Goal: Use online tool/utility: Utilize a website feature to perform a specific function

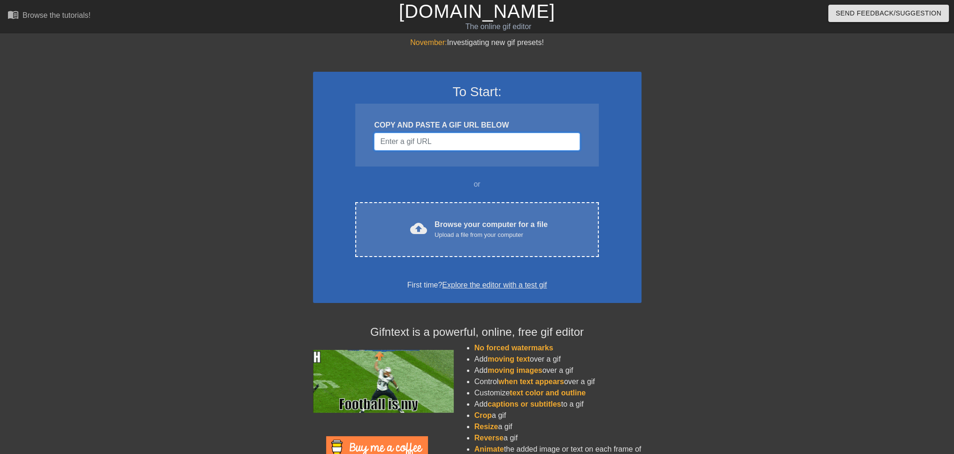
type input "[URL][DOMAIN_NAME][DOMAIN_NAME]"
click at [485, 145] on input "Username" at bounding box center [476, 142] width 205 height 18
click at [424, 143] on input "Username" at bounding box center [476, 142] width 205 height 18
paste input "[URL][DOMAIN_NAME]"
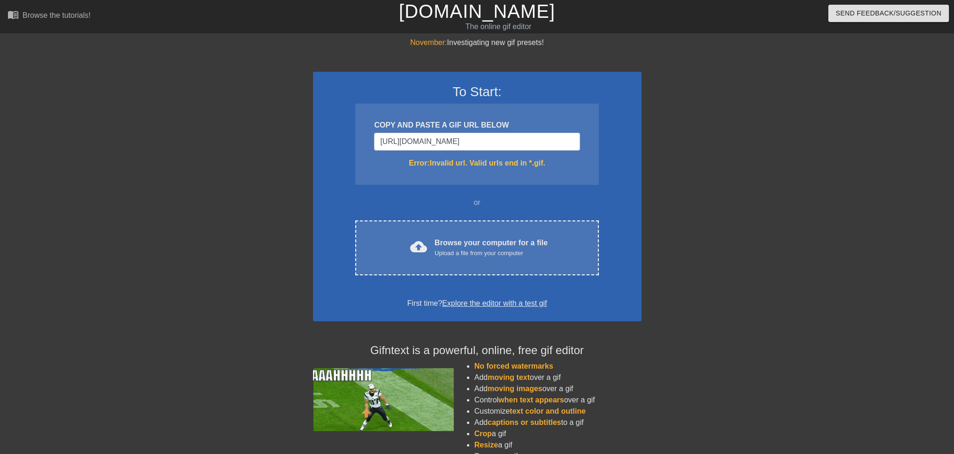
drag, startPoint x: 524, startPoint y: 165, endPoint x: 532, endPoint y: 165, distance: 8.9
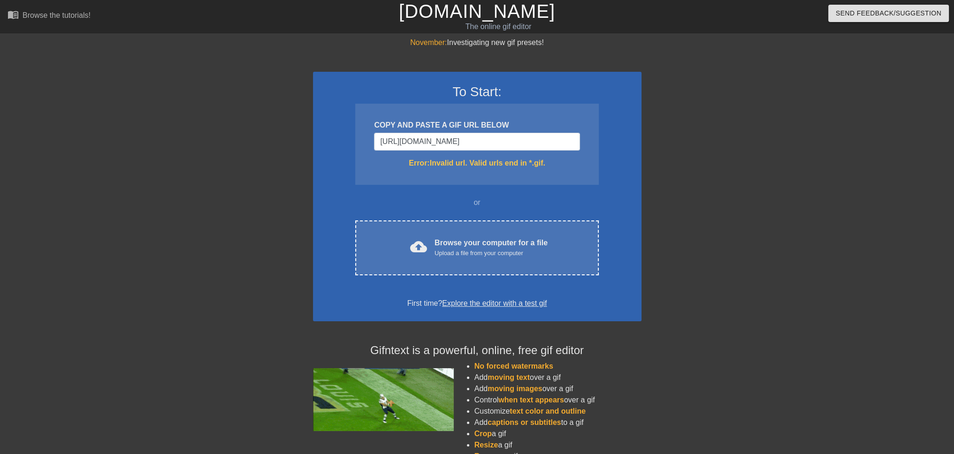
click at [524, 165] on div "Error: Invalid url. Valid urls end in *.gif." at bounding box center [476, 163] width 205 height 11
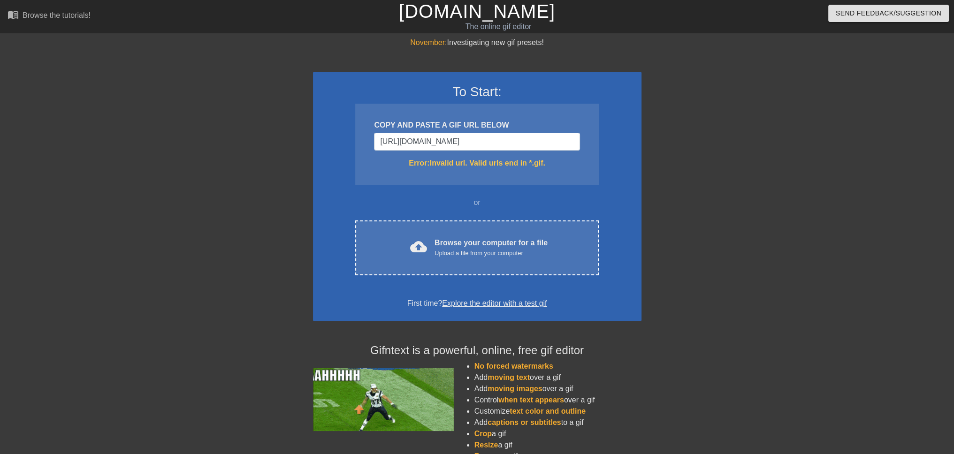
click at [560, 163] on div "Error: Invalid url. Valid urls end in *.gif." at bounding box center [476, 163] width 205 height 11
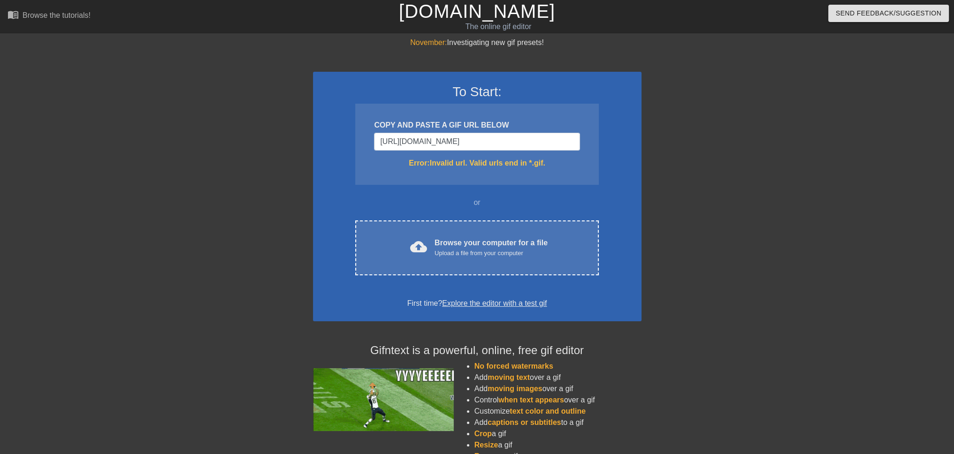
click at [542, 170] on div "COPY AND PASTE A GIF URL BELOW [URL][DOMAIN_NAME] Error: Invalid url. Valid url…" at bounding box center [476, 144] width 243 height 81
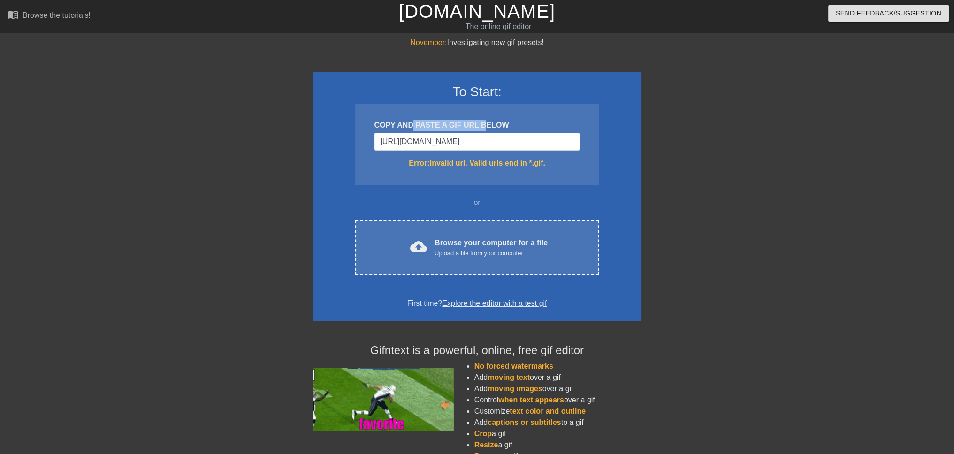
drag, startPoint x: 424, startPoint y: 120, endPoint x: 485, endPoint y: 122, distance: 61.1
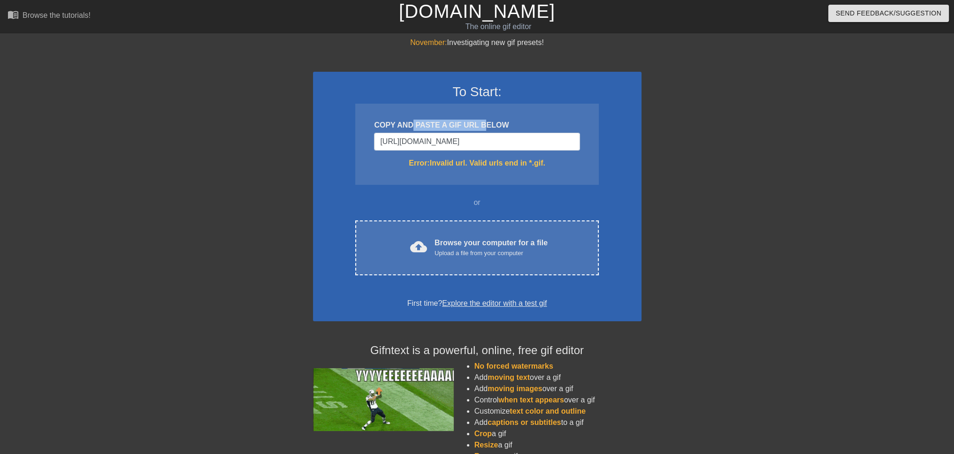
click at [482, 122] on div "COPY AND PASTE A GIF URL BELOW [URL][DOMAIN_NAME] Error: Invalid url. Valid url…" at bounding box center [476, 144] width 243 height 81
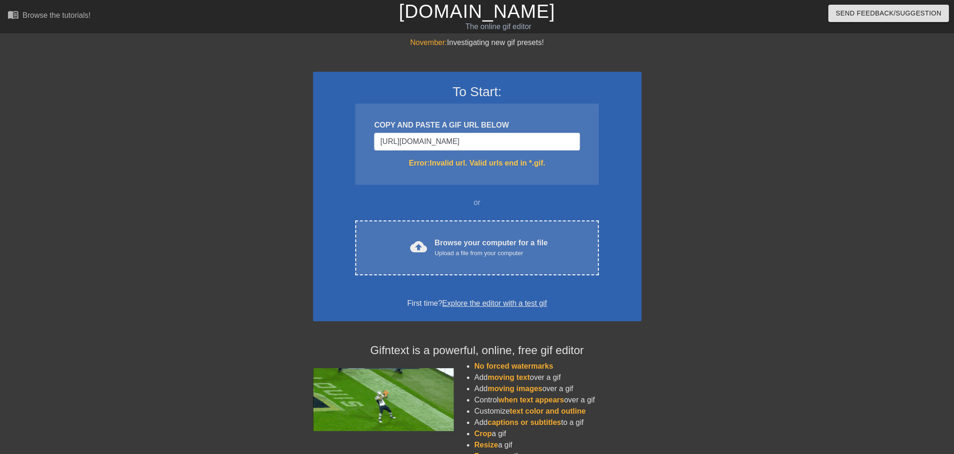
click at [503, 123] on div "COPY AND PASTE A GIF URL BELOW" at bounding box center [476, 125] width 205 height 11
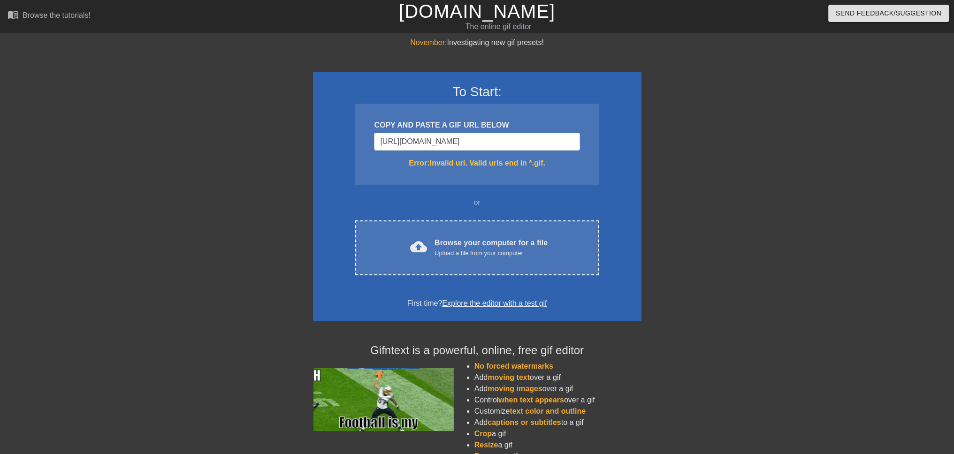
click at [514, 123] on div "COPY AND PASTE A GIF URL BELOW" at bounding box center [476, 125] width 205 height 11
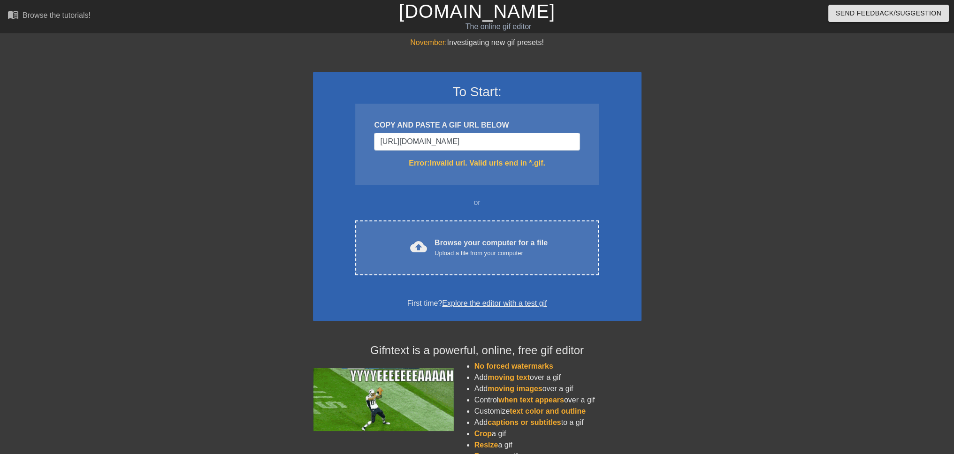
click at [544, 169] on div "COPY AND PASTE A GIF URL BELOW [URL][DOMAIN_NAME] Error: Invalid url. Valid url…" at bounding box center [476, 144] width 243 height 81
drag, startPoint x: 525, startPoint y: 145, endPoint x: 291, endPoint y: 130, distance: 235.1
click at [291, 130] on div "November: Investigating new gif presets! To Start: COPY AND PASTE A GIF URL BEL…" at bounding box center [477, 276] width 954 height 478
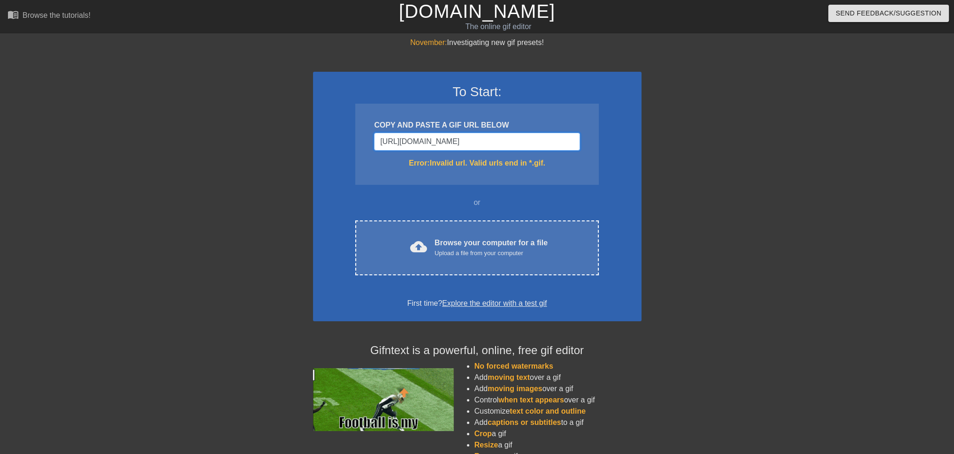
type input "77765144631072"
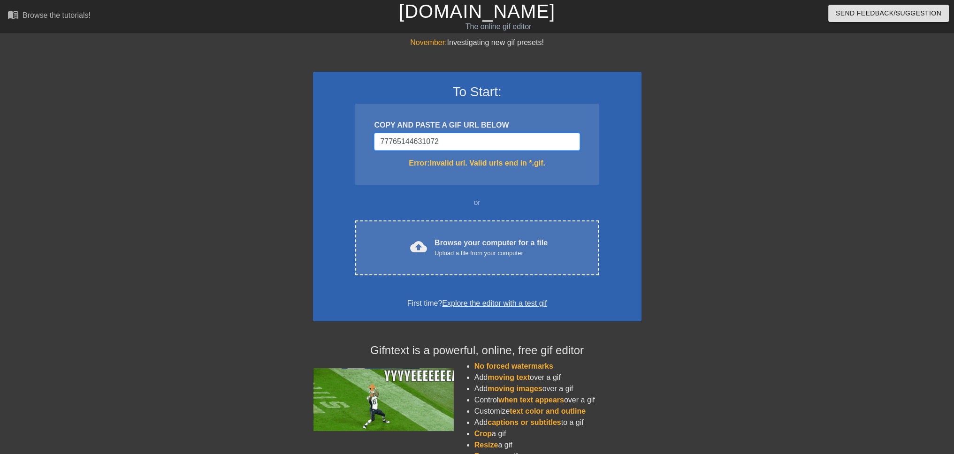
drag, startPoint x: 483, startPoint y: 138, endPoint x: 303, endPoint y: 137, distance: 179.7
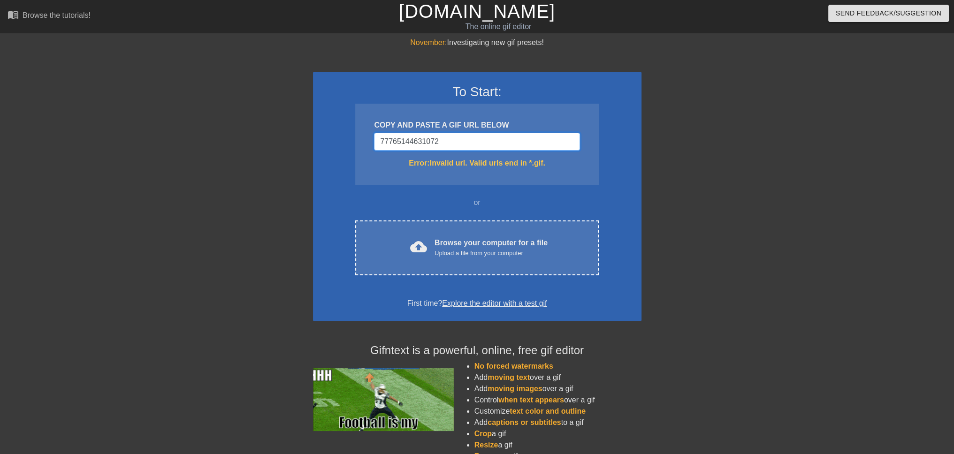
click at [303, 137] on div "November: Investigating new gif presets! To Start: COPY AND PASTE A GIF URL BEL…" at bounding box center [477, 276] width 954 height 478
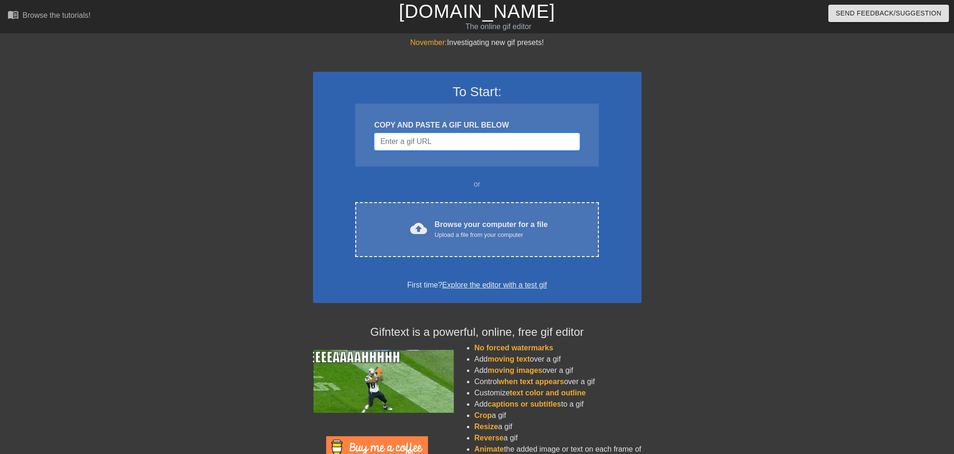
paste input "[URL][DOMAIN_NAME]"
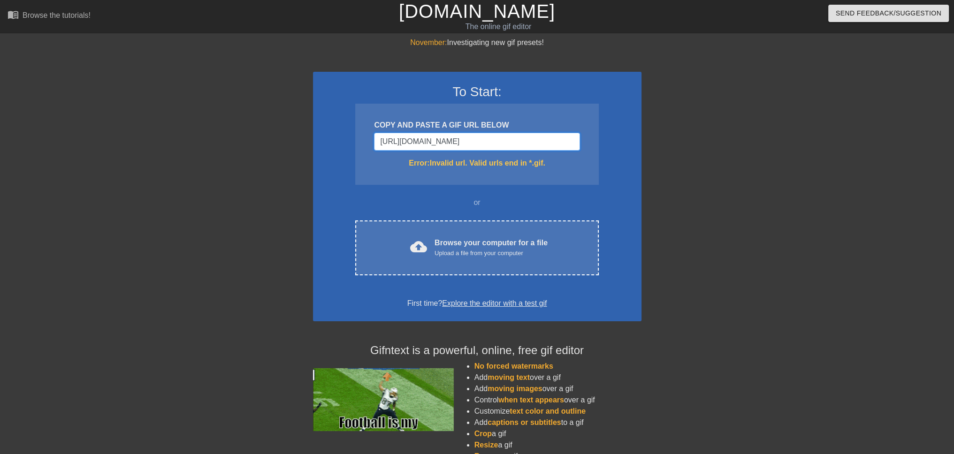
scroll to position [0, 28]
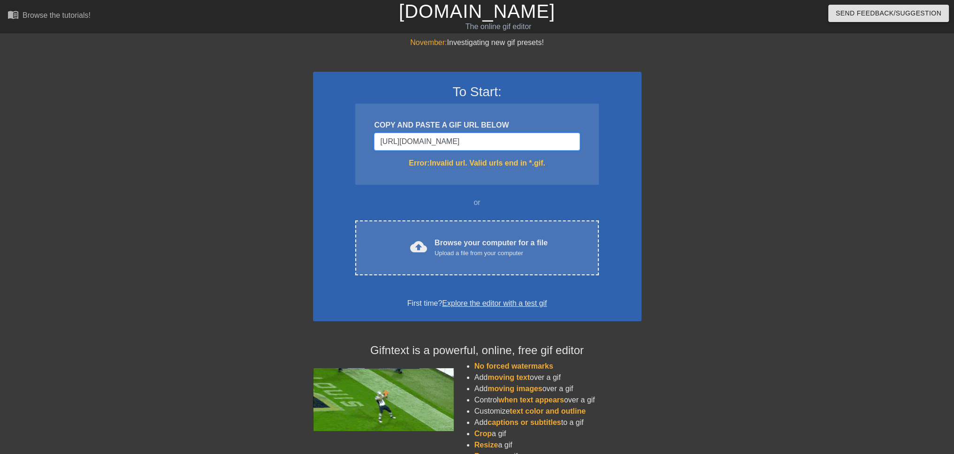
type input "[URL][DOMAIN_NAME]"
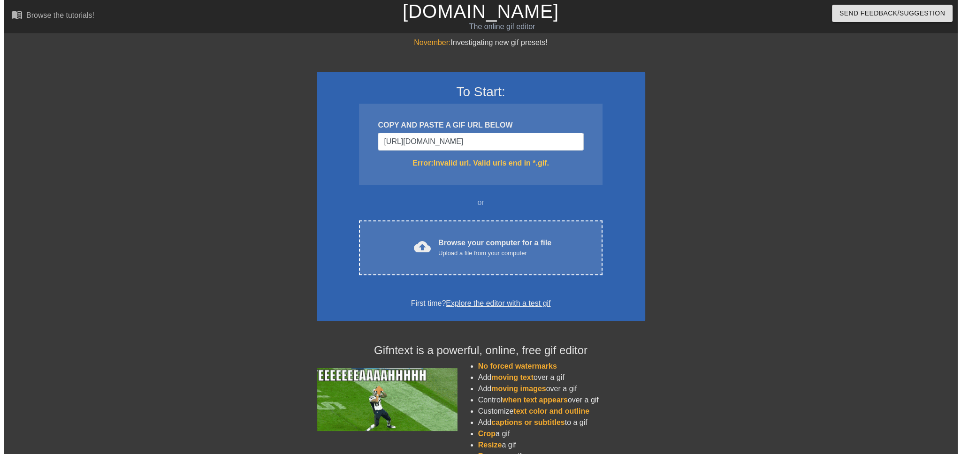
scroll to position [0, 0]
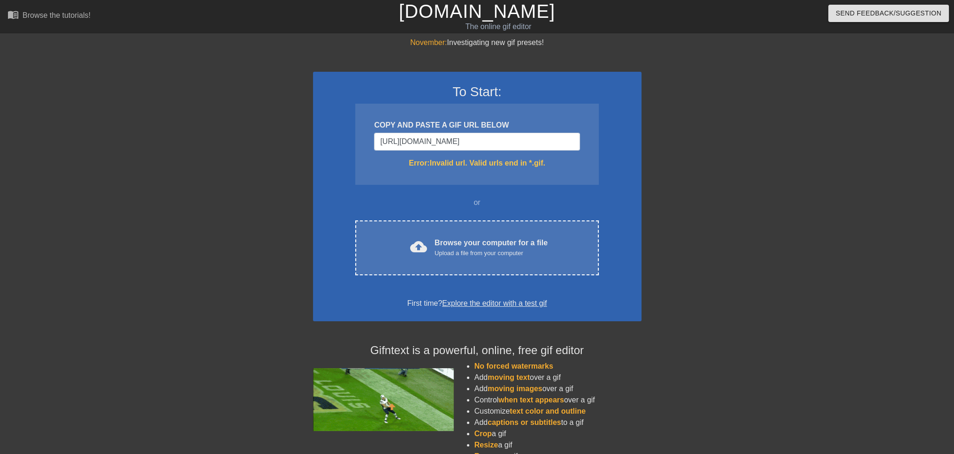
click at [560, 164] on div "Error: Invalid url. Valid urls end in *.gif." at bounding box center [476, 163] width 205 height 11
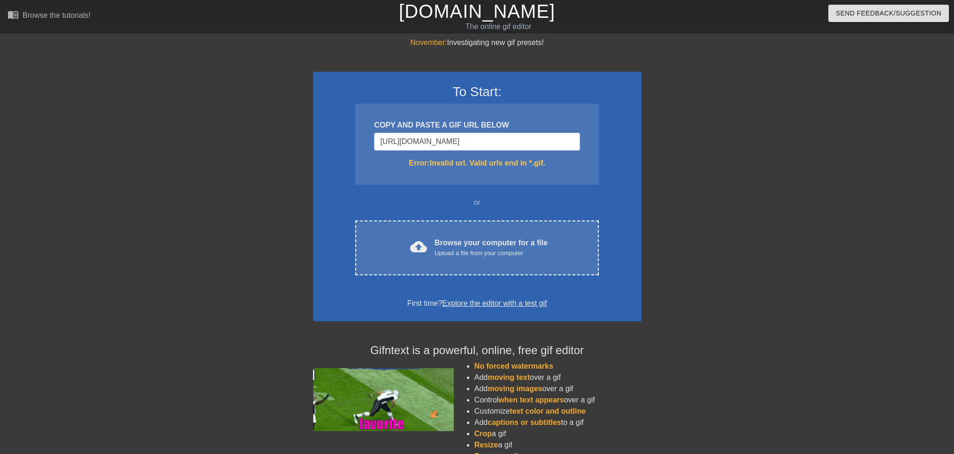
click at [504, 300] on link "Explore the editor with a test gif" at bounding box center [494, 303] width 105 height 8
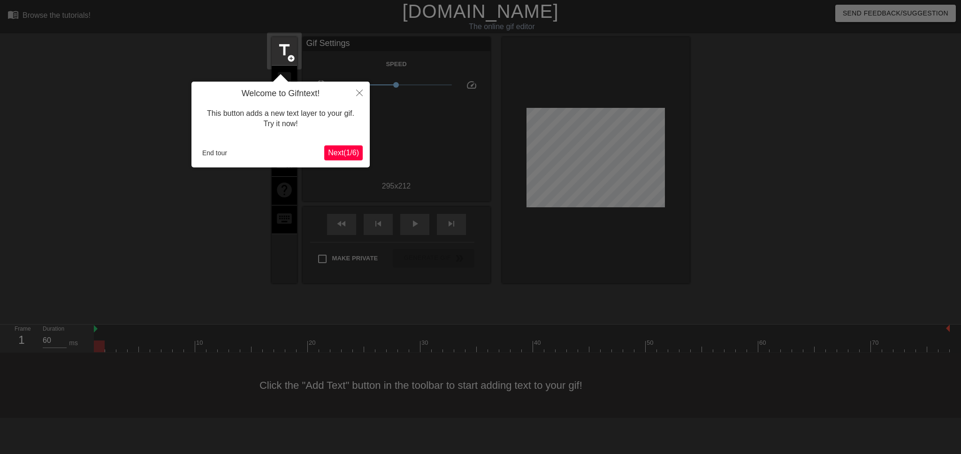
click at [351, 152] on span "Next ( 1 / 6 )" at bounding box center [343, 153] width 31 height 8
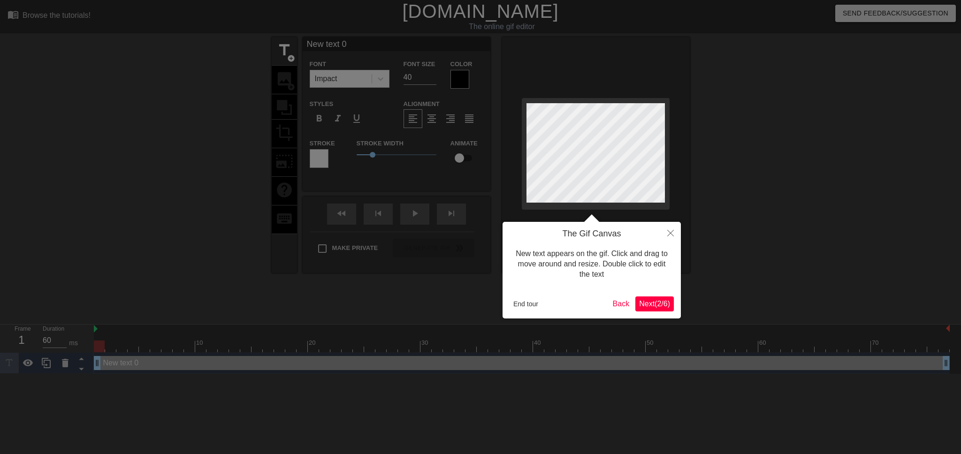
click at [644, 302] on span "Next ( 2 / 6 )" at bounding box center [654, 304] width 31 height 8
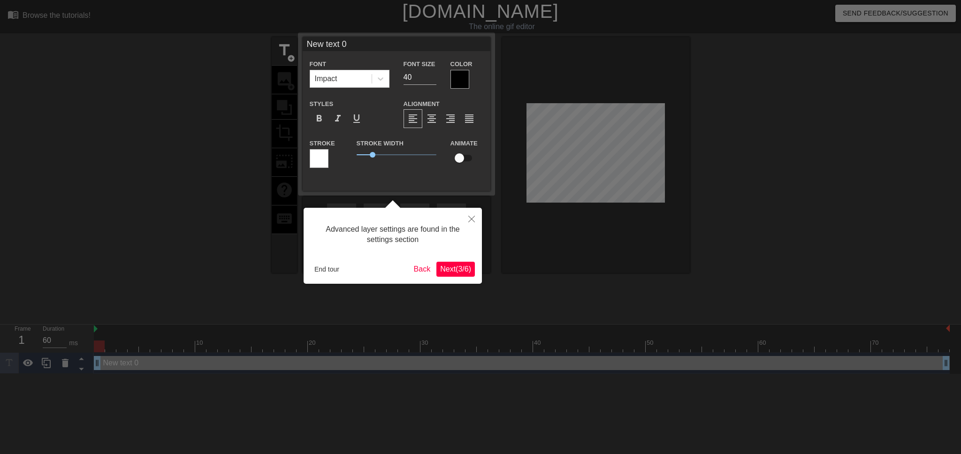
click at [461, 267] on span "Next ( 3 / 6 )" at bounding box center [455, 269] width 31 height 8
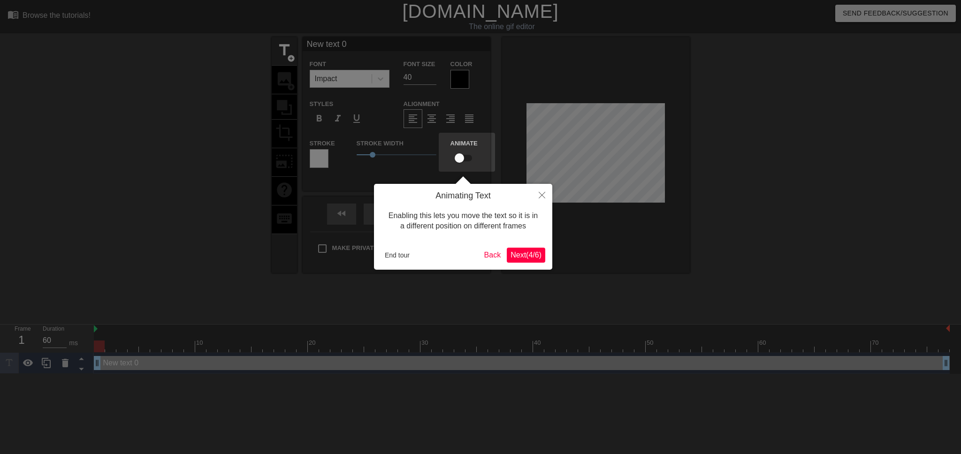
click at [521, 261] on button "Next ( 4 / 6 )" at bounding box center [526, 255] width 38 height 15
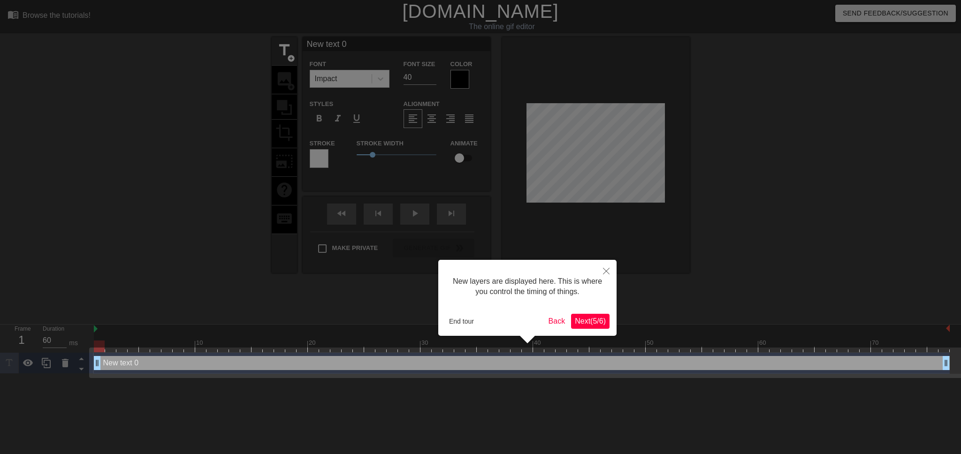
click at [586, 322] on span "Next ( 5 / 6 )" at bounding box center [590, 321] width 31 height 8
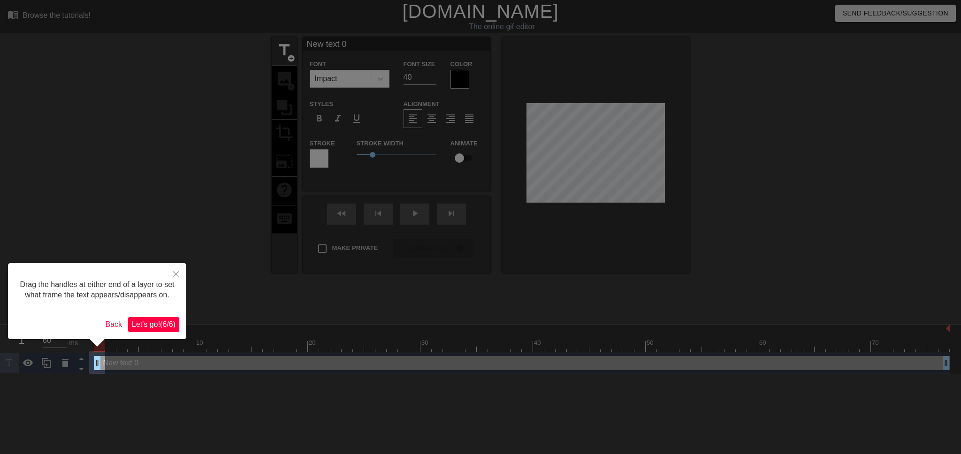
click at [152, 324] on span "Let's go! ( 6 / 6 )" at bounding box center [154, 324] width 44 height 8
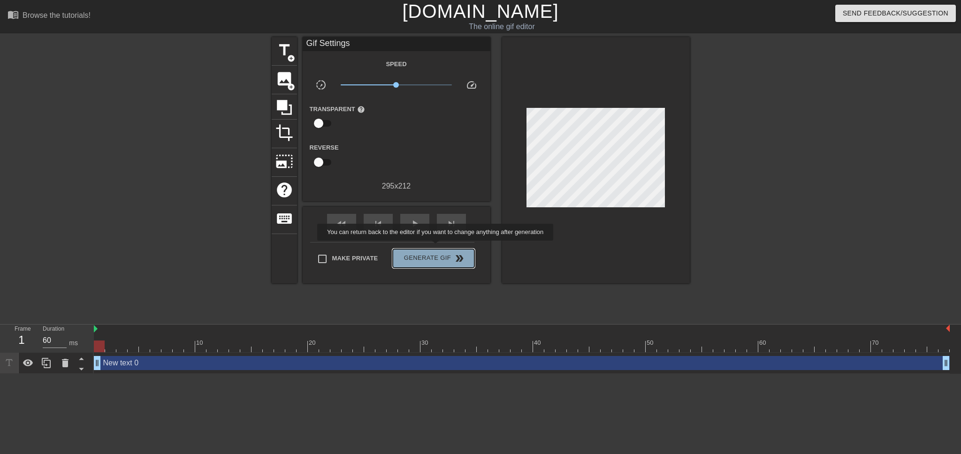
click at [436, 249] on button "Generate Gif double_arrow" at bounding box center [433, 258] width 81 height 19
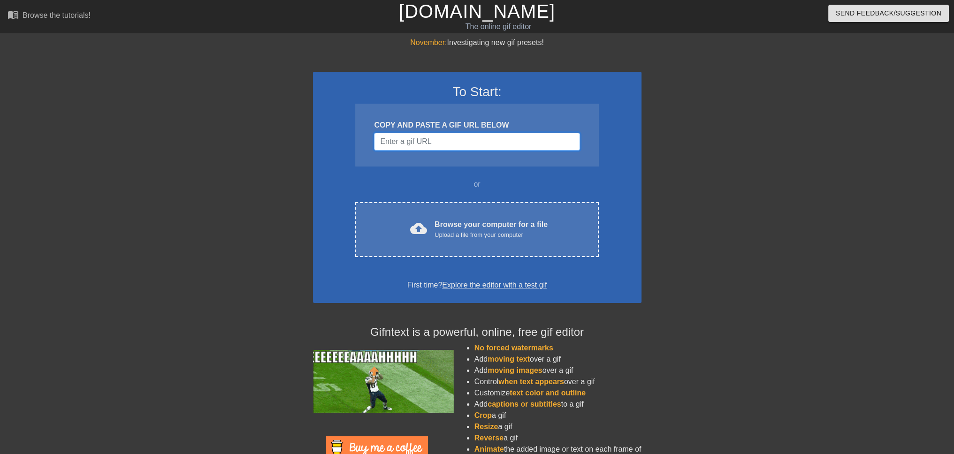
type input "[URL][DOMAIN_NAME]"
click at [406, 142] on input "Username" at bounding box center [476, 142] width 205 height 18
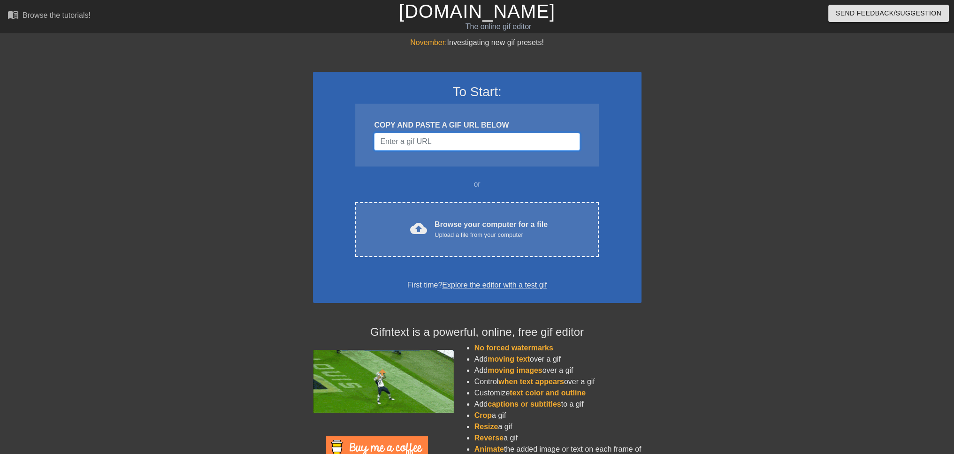
paste input "[URL][DOMAIN_NAME]"
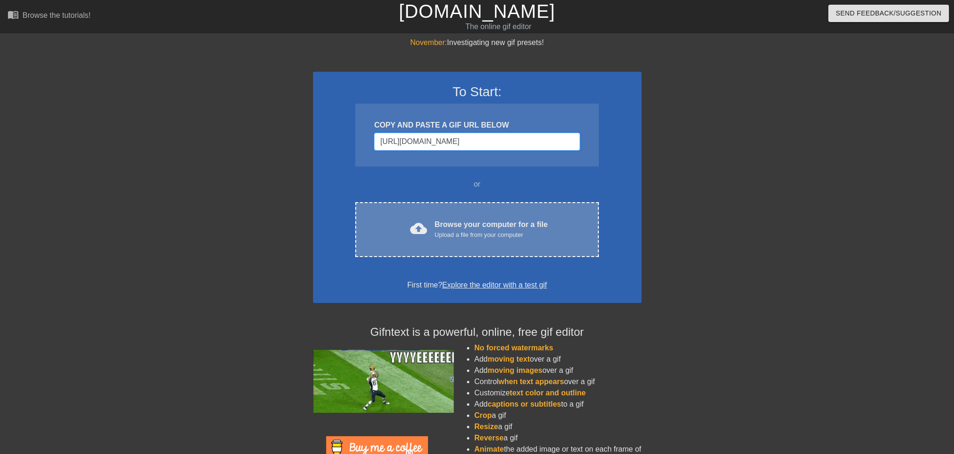
scroll to position [0, 23]
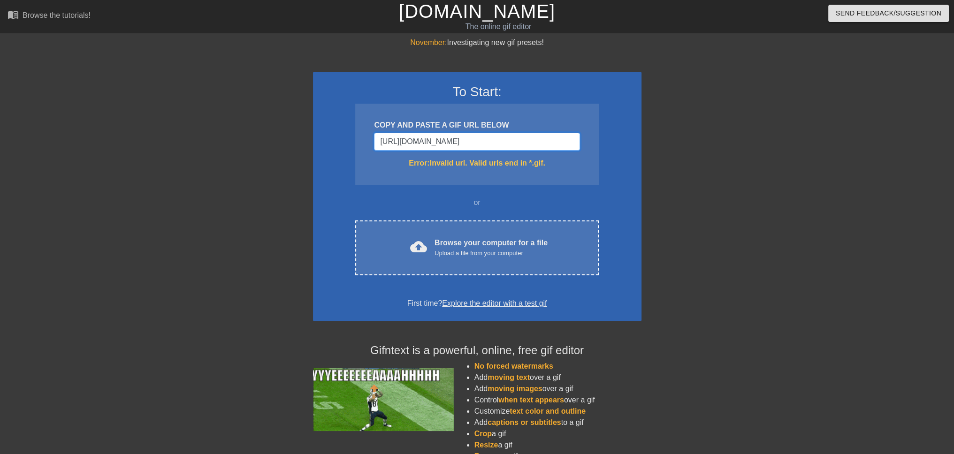
type input "[URL][DOMAIN_NAME]"
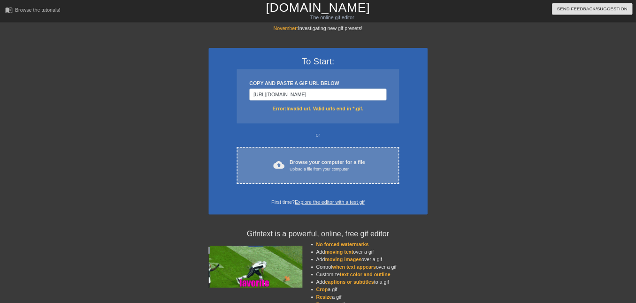
scroll to position [0, 0]
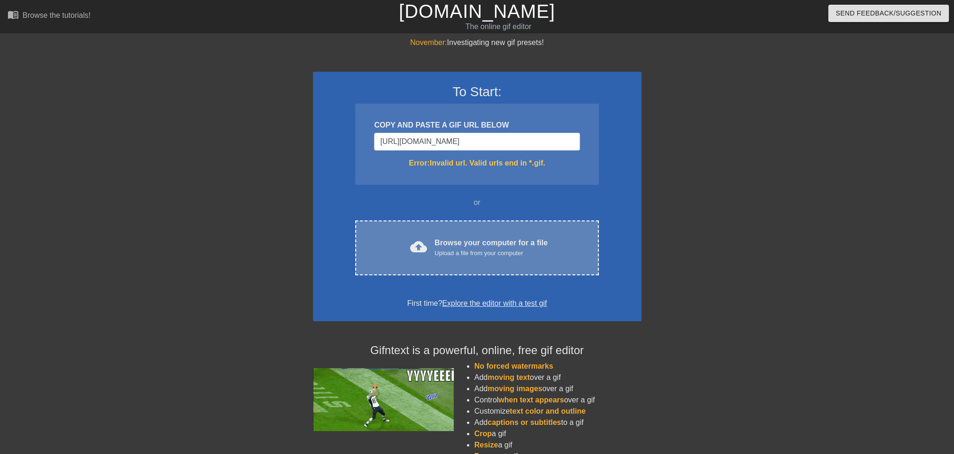
click at [479, 255] on div "Upload a file from your computer" at bounding box center [490, 253] width 113 height 9
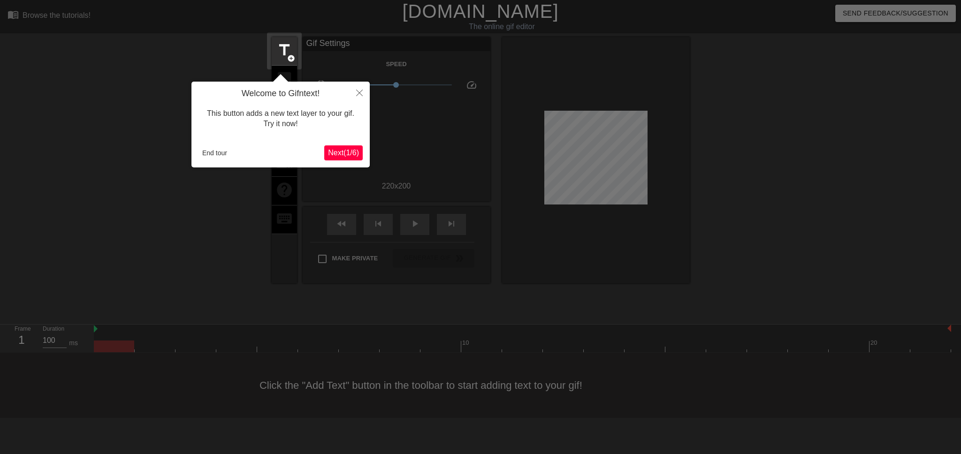
click at [354, 153] on span "Next ( 1 / 6 )" at bounding box center [343, 153] width 31 height 8
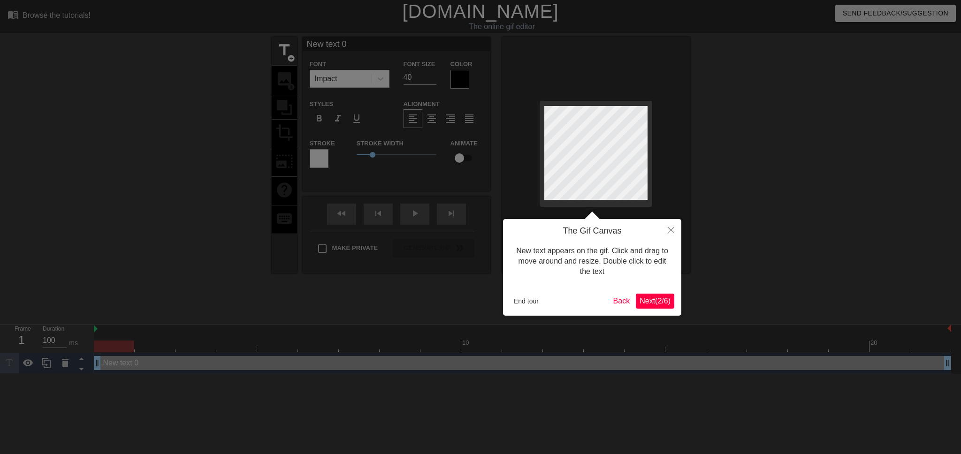
click at [657, 304] on span "Next ( 2 / 6 )" at bounding box center [654, 301] width 31 height 8
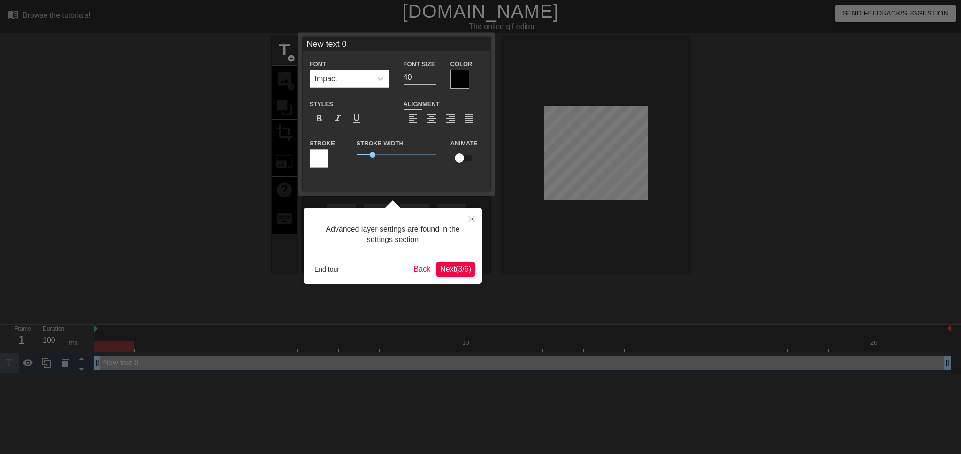
click at [445, 273] on span "Next ( 3 / 6 )" at bounding box center [455, 269] width 31 height 8
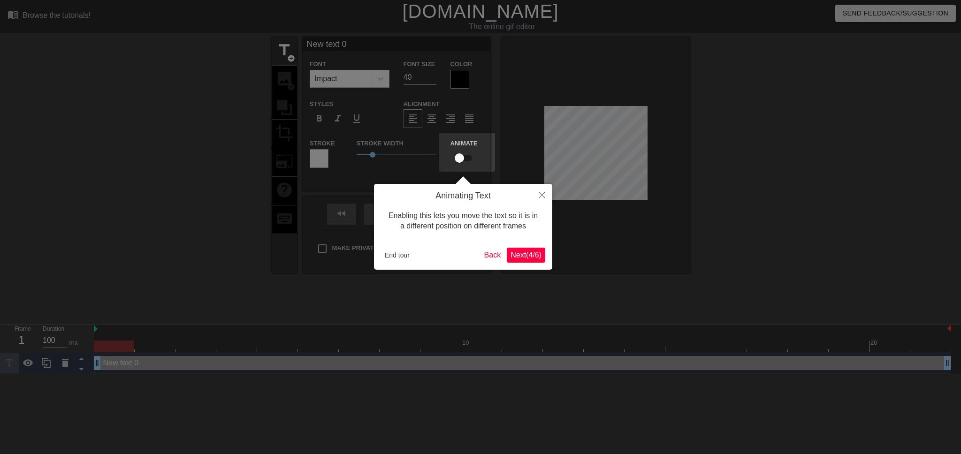
drag, startPoint x: 549, startPoint y: 257, endPoint x: 541, endPoint y: 256, distance: 8.0
click at [549, 256] on div "Animating Text Enabling this lets you move the text so it is in a different pos…" at bounding box center [463, 227] width 178 height 86
click at [537, 256] on span "Next ( 4 / 6 )" at bounding box center [525, 255] width 31 height 8
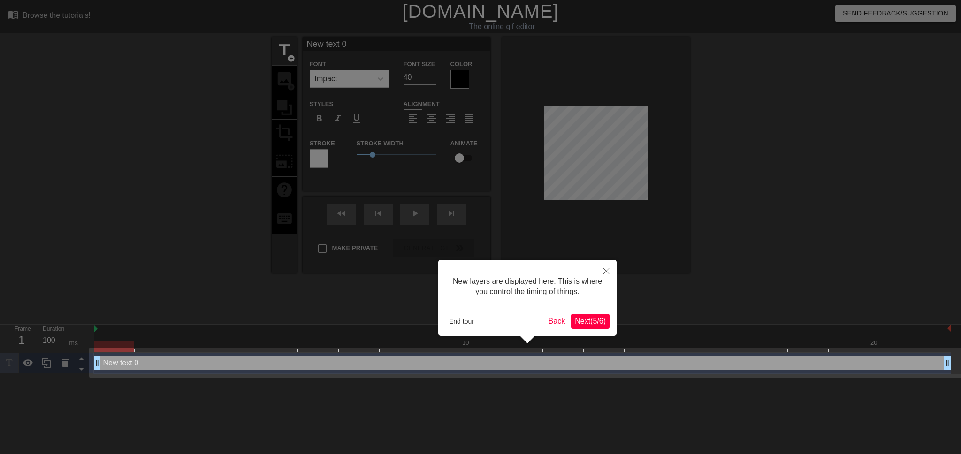
click at [591, 324] on span "Next ( 5 / 6 )" at bounding box center [590, 321] width 31 height 8
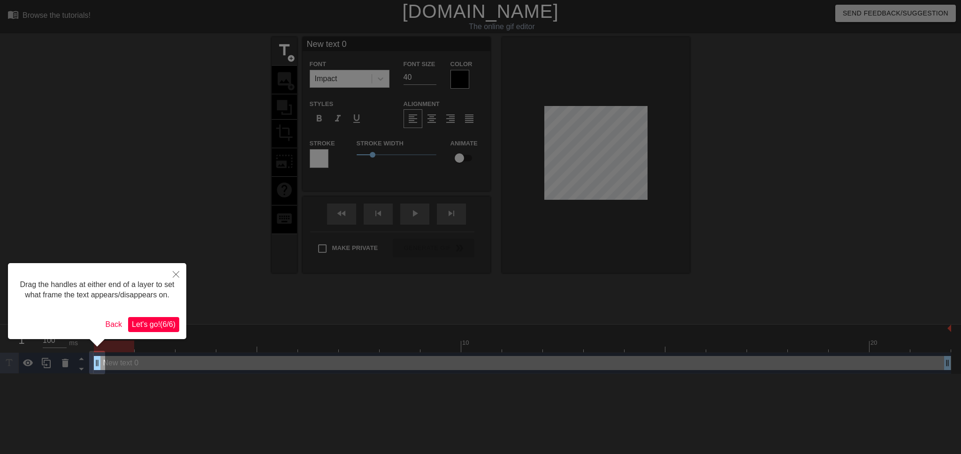
click at [160, 323] on span "Let's go! ( 6 / 6 )" at bounding box center [154, 324] width 44 height 8
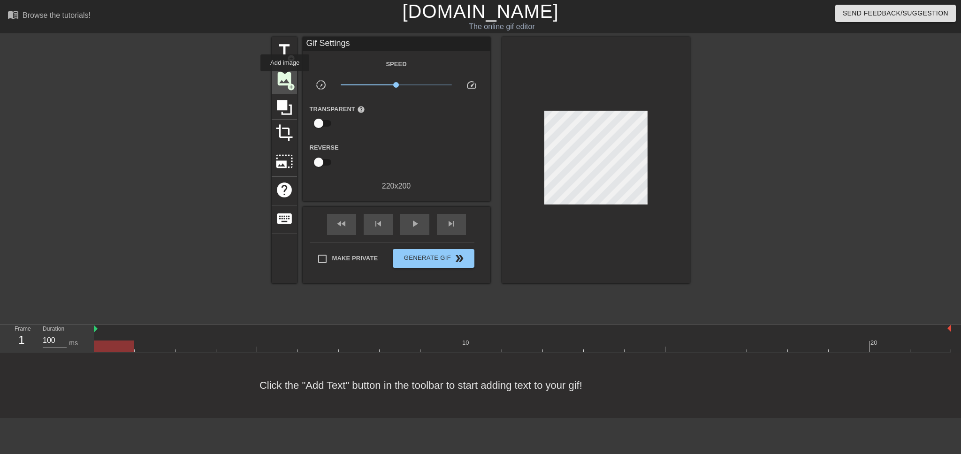
click at [285, 78] on span "image" at bounding box center [284, 79] width 18 height 18
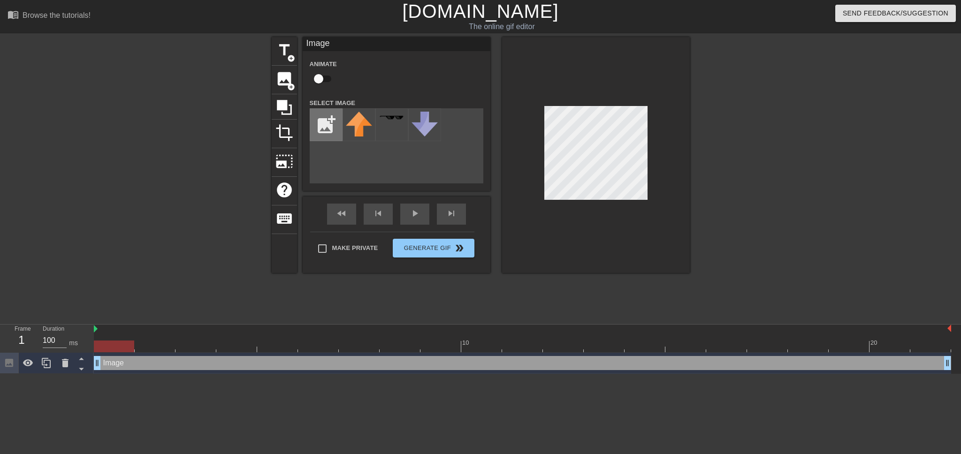
click at [320, 127] on input "file" at bounding box center [326, 125] width 32 height 32
click at [330, 139] on div "title add_circle image add_circle crop photo_size_select_large help keyboard Im…" at bounding box center [481, 155] width 418 height 236
click at [797, 160] on div at bounding box center [771, 177] width 141 height 281
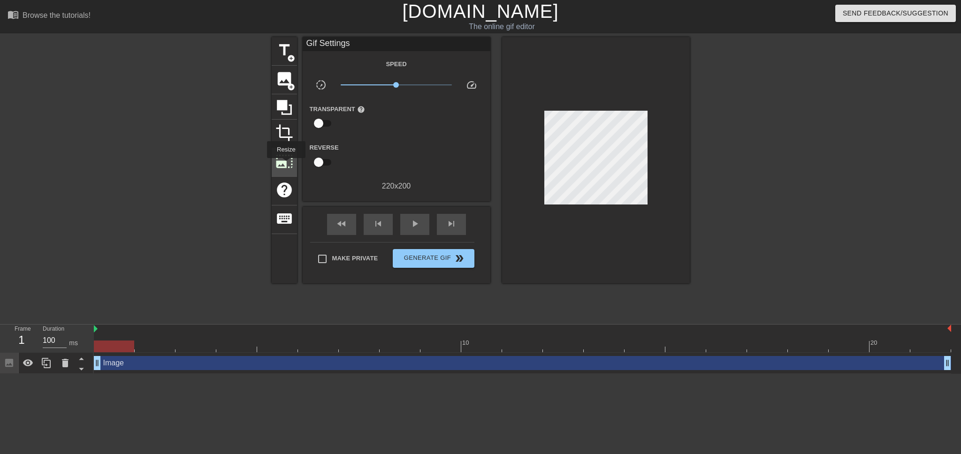
click at [285, 159] on span "photo_size_select_large" at bounding box center [284, 161] width 18 height 18
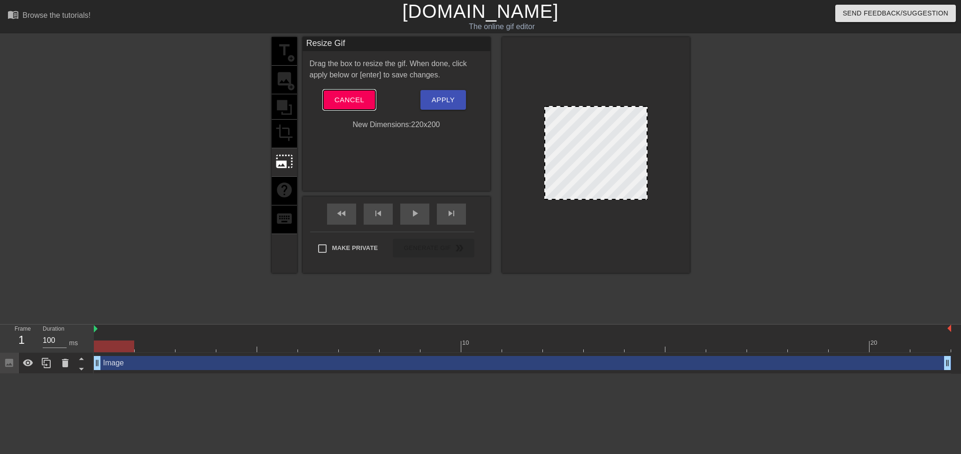
click at [345, 103] on span "Cancel" at bounding box center [349, 100] width 30 height 12
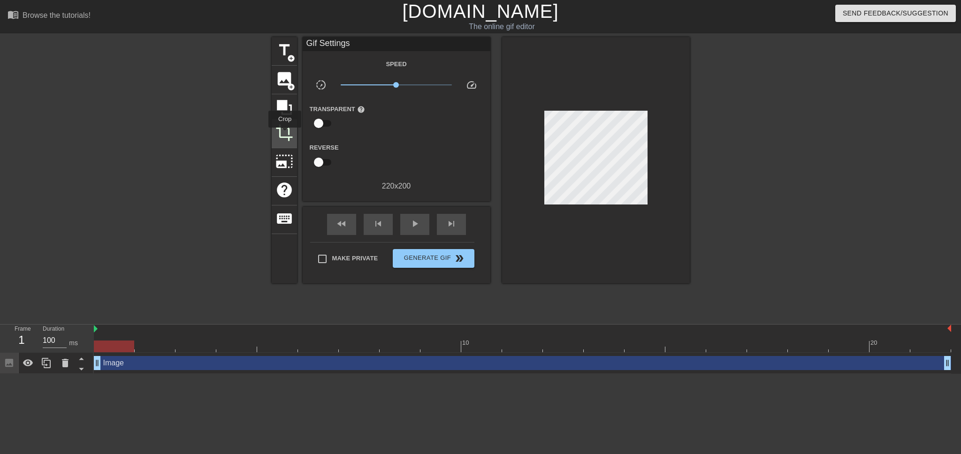
click at [285, 134] on span "crop" at bounding box center [284, 133] width 18 height 18
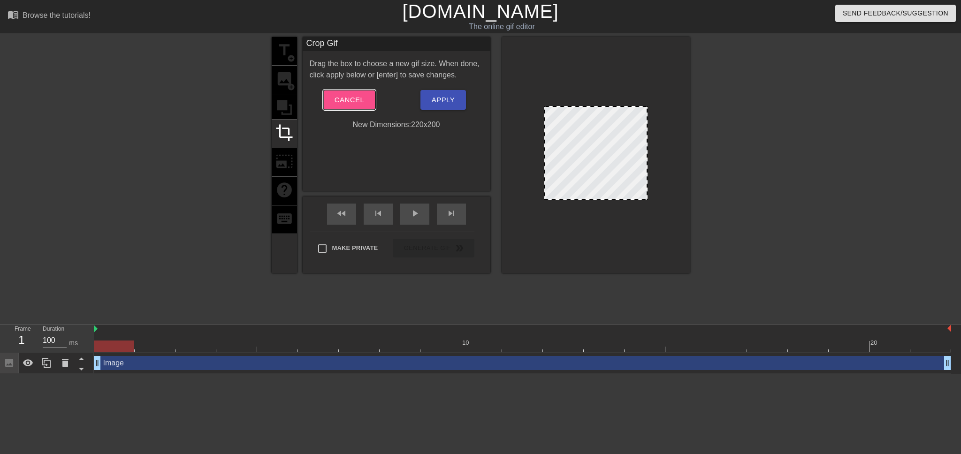
click at [351, 102] on span "Cancel" at bounding box center [349, 100] width 30 height 12
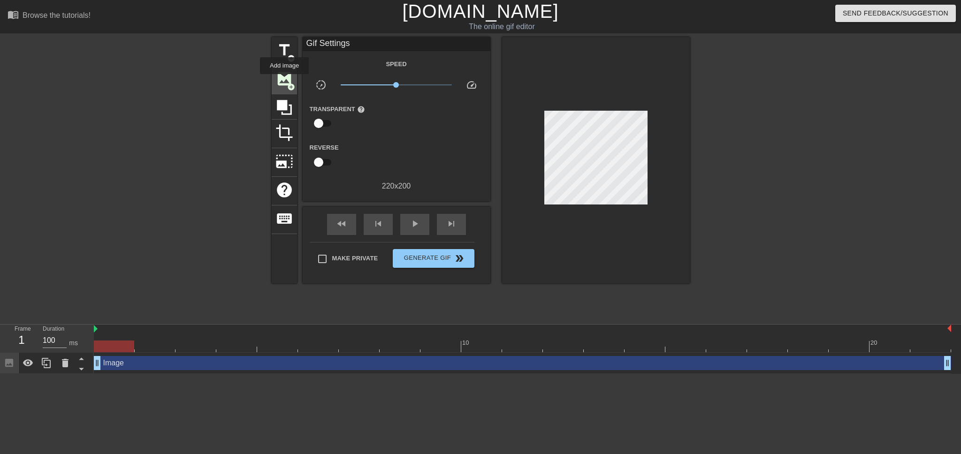
click at [284, 81] on span "image" at bounding box center [284, 79] width 18 height 18
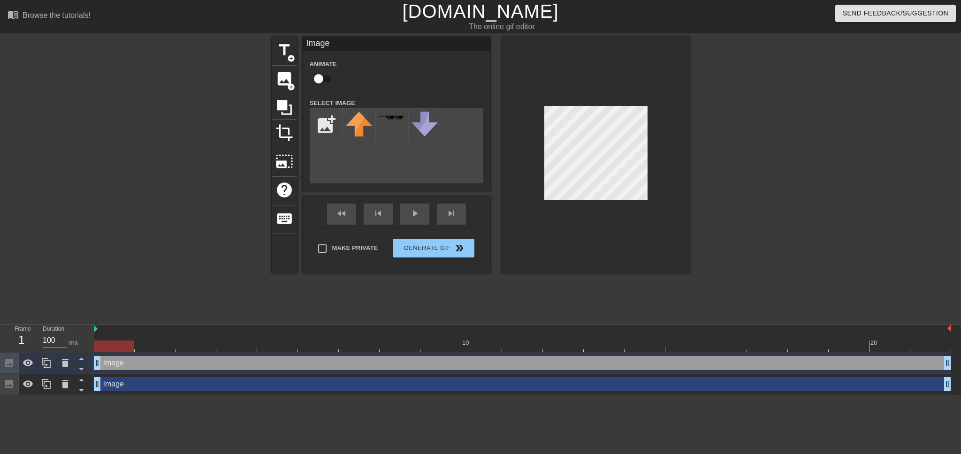
click at [322, 78] on input "checkbox" at bounding box center [318, 79] width 53 height 18
click at [329, 79] on input "checkbox" at bounding box center [327, 79] width 53 height 18
checkbox input "false"
click at [343, 148] on div "title add_circle image add_circle crop photo_size_select_large help keyboard Im…" at bounding box center [481, 155] width 418 height 236
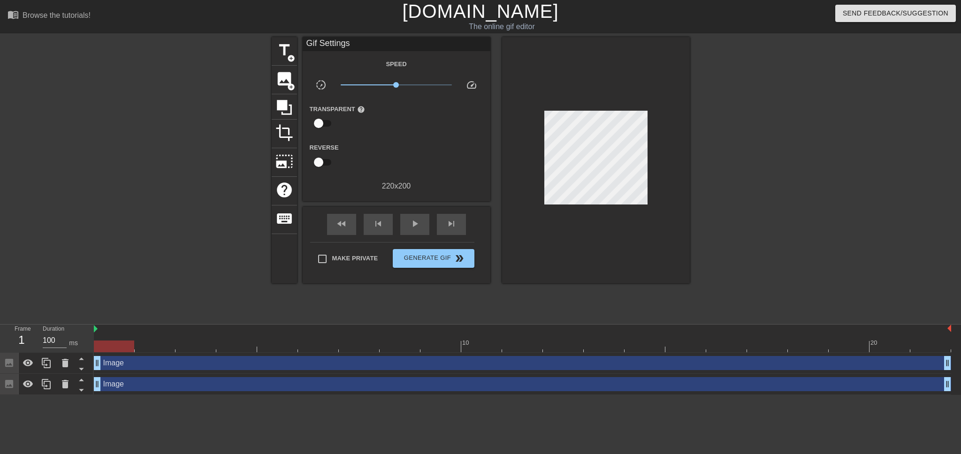
click at [731, 163] on div at bounding box center [771, 177] width 141 height 281
click at [287, 75] on span "image" at bounding box center [284, 79] width 18 height 18
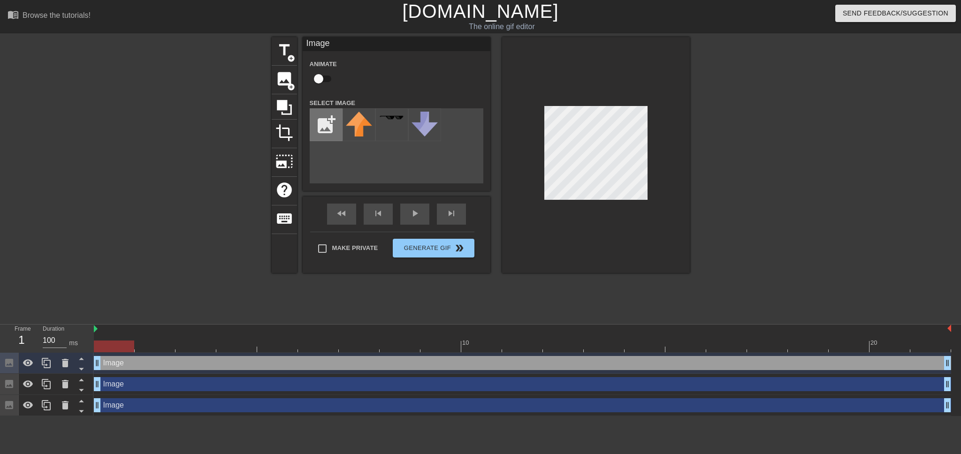
click at [319, 130] on input "file" at bounding box center [326, 125] width 32 height 32
type input "C:\fakepath\jed.png"
click at [361, 180] on div "title add_circle image add_circle crop photo_size_select_large help keyboard Im…" at bounding box center [481, 155] width 418 height 236
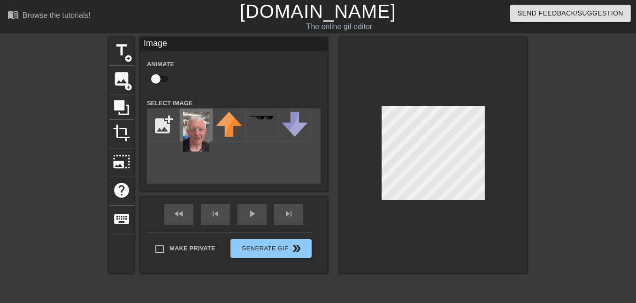
click at [201, 133] on img at bounding box center [196, 132] width 26 height 40
click at [240, 161] on div "add_photo_alternate" at bounding box center [234, 145] width 174 height 75
drag, startPoint x: 198, startPoint y: 129, endPoint x: 190, endPoint y: 161, distance: 33.1
click at [188, 164] on div "add_photo_alternate" at bounding box center [234, 145] width 174 height 75
drag, startPoint x: 239, startPoint y: 152, endPoint x: 303, endPoint y: 144, distance: 64.8
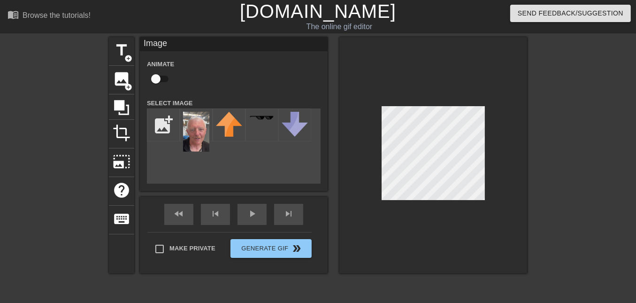
click at [239, 152] on div "add_photo_alternate" at bounding box center [234, 145] width 174 height 75
click at [194, 127] on img at bounding box center [196, 132] width 26 height 40
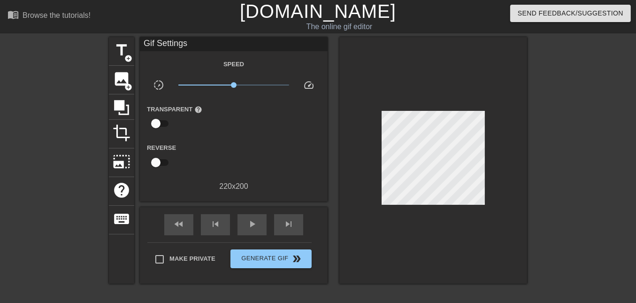
click at [212, 149] on div at bounding box center [202, 157] width 62 height 30
click at [123, 73] on span "image" at bounding box center [122, 79] width 18 height 18
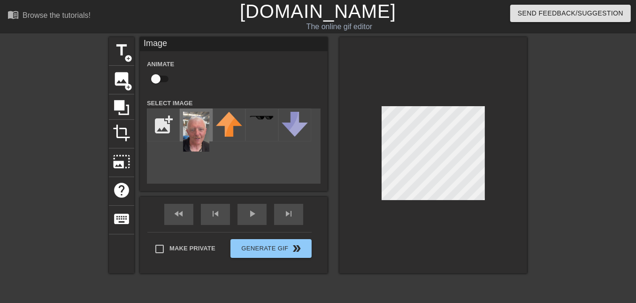
click at [193, 122] on img at bounding box center [196, 132] width 26 height 40
click at [414, 202] on div at bounding box center [433, 155] width 188 height 236
click at [508, 123] on div at bounding box center [433, 155] width 188 height 236
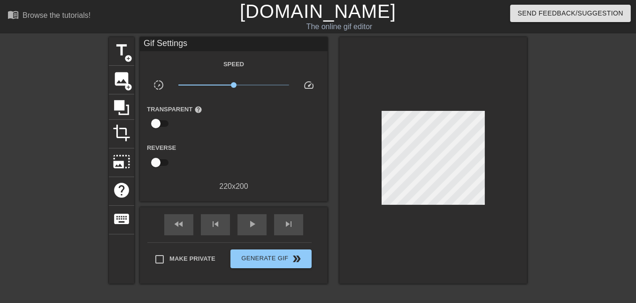
click at [527, 144] on div "title add_circle image add_circle crop photo_size_select_large help keyboard Gi…" at bounding box center [318, 177] width 636 height 281
click at [122, 132] on span "crop" at bounding box center [122, 133] width 18 height 18
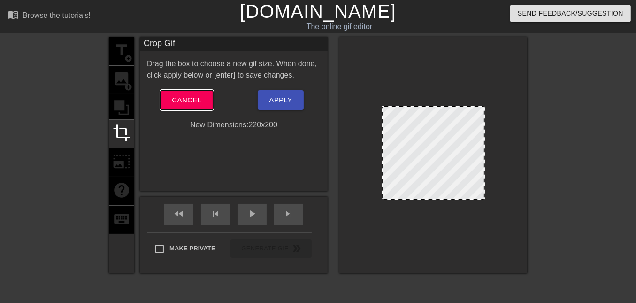
click at [190, 93] on button "Cancel" at bounding box center [186, 100] width 52 height 20
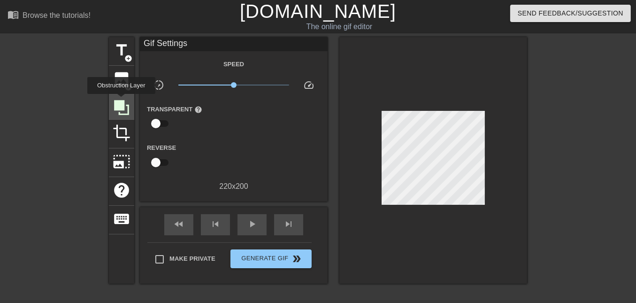
click at [121, 100] on icon at bounding box center [121, 107] width 15 height 15
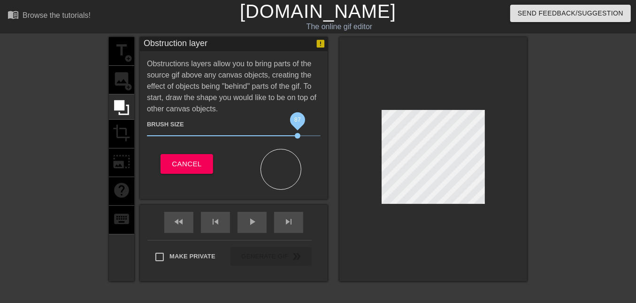
drag, startPoint x: 198, startPoint y: 134, endPoint x: 283, endPoint y: 137, distance: 85.5
click at [295, 137] on span "87" at bounding box center [298, 136] width 6 height 6
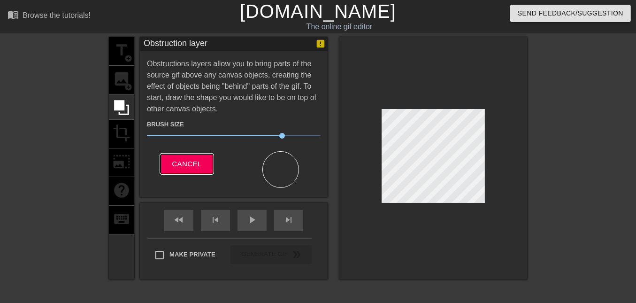
click at [196, 159] on span "Cancel" at bounding box center [187, 164] width 30 height 12
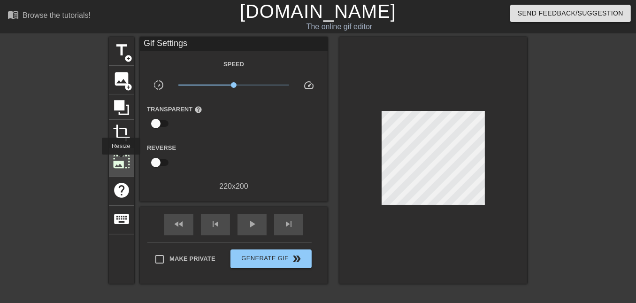
click at [120, 160] on span "photo_size_select_large" at bounding box center [122, 161] width 18 height 18
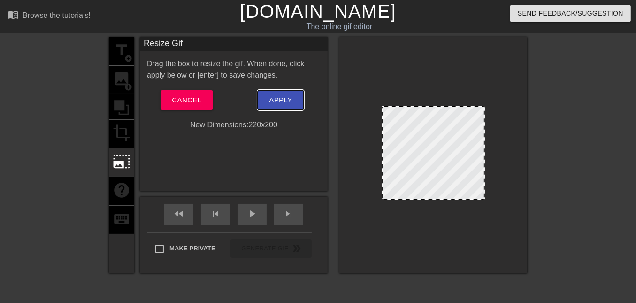
click at [298, 96] on button "Apply" at bounding box center [281, 100] width 46 height 20
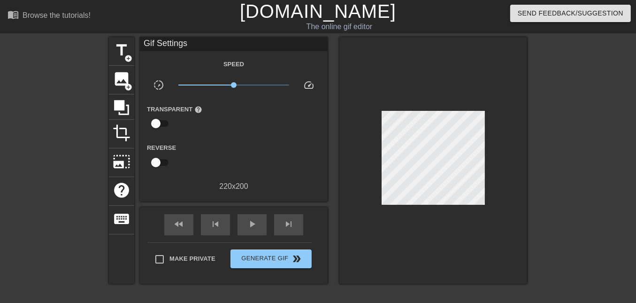
drag, startPoint x: 235, startPoint y: 191, endPoint x: 232, endPoint y: 183, distance: 8.0
click at [235, 191] on div "Gif Settings Speed slow_motion_video x1.00 speed Transparent help Reverse 220 x…" at bounding box center [234, 119] width 188 height 164
click at [232, 183] on div "220 x 200" at bounding box center [234, 186] width 188 height 11
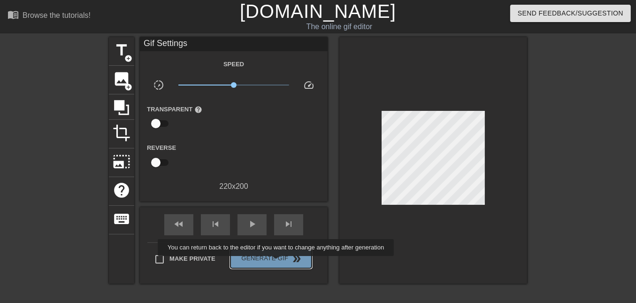
click at [277, 262] on button "Generate Gif double_arrow" at bounding box center [270, 258] width 81 height 19
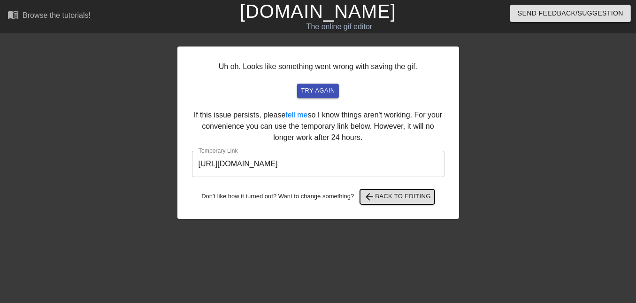
click at [388, 200] on span "arrow_back Back to Editing" at bounding box center [397, 196] width 67 height 11
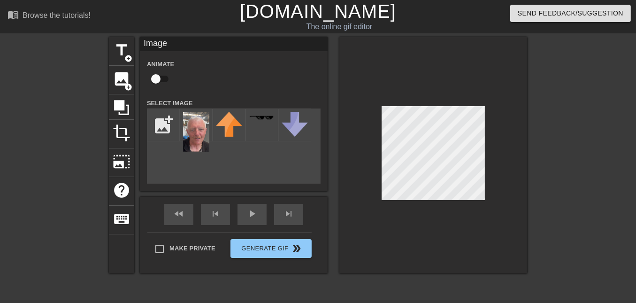
click at [169, 164] on div "title add_circle image add_circle crop photo_size_select_large help keyboard Im…" at bounding box center [318, 155] width 418 height 236
drag, startPoint x: 230, startPoint y: 164, endPoint x: 253, endPoint y: 160, distance: 23.7
click at [230, 164] on div "add_photo_alternate" at bounding box center [234, 145] width 174 height 75
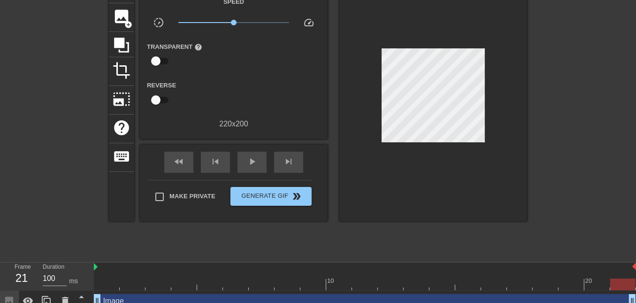
click at [447, 139] on div at bounding box center [433, 98] width 188 height 246
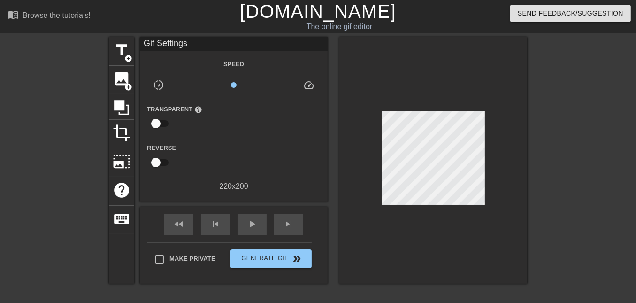
click at [428, 223] on div at bounding box center [433, 160] width 188 height 246
